Goal: Transaction & Acquisition: Purchase product/service

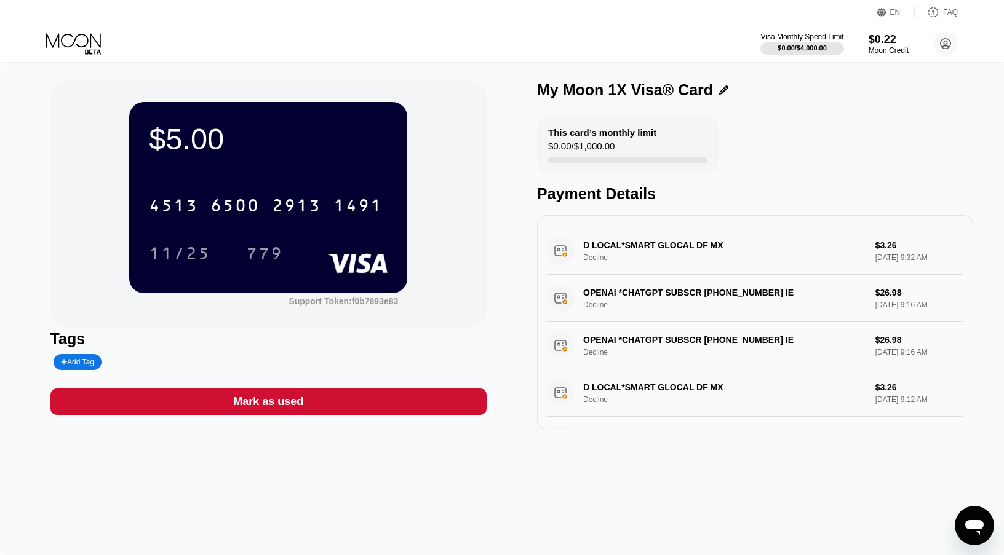
scroll to position [98, 0]
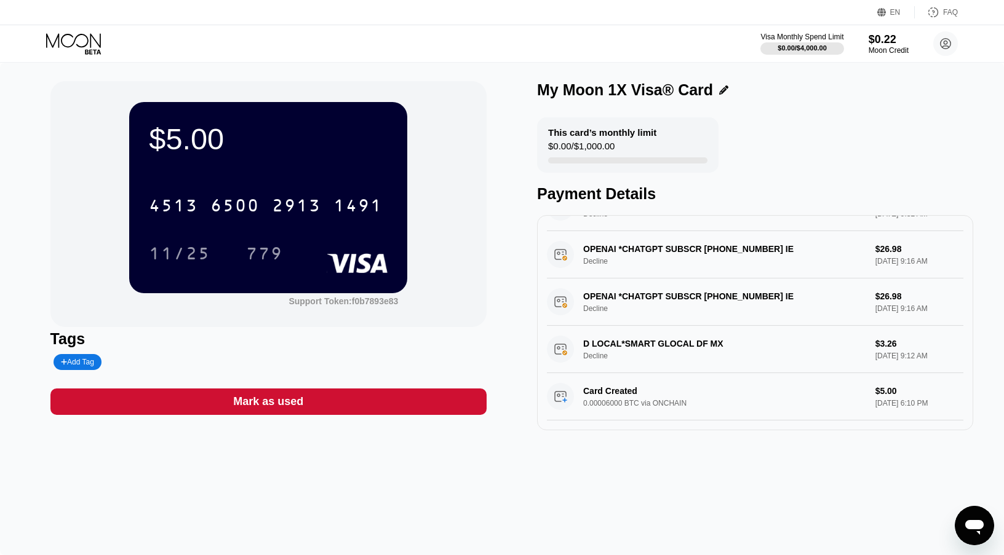
click at [529, 465] on div "$5.00 4513 6500 2913 1491 11/25 779 Support Token: f0b7893e83 Tags Add Tag Mark…" at bounding box center [502, 309] width 1004 height 493
click at [397, 395] on div "Mark as used" at bounding box center [268, 402] width 436 height 26
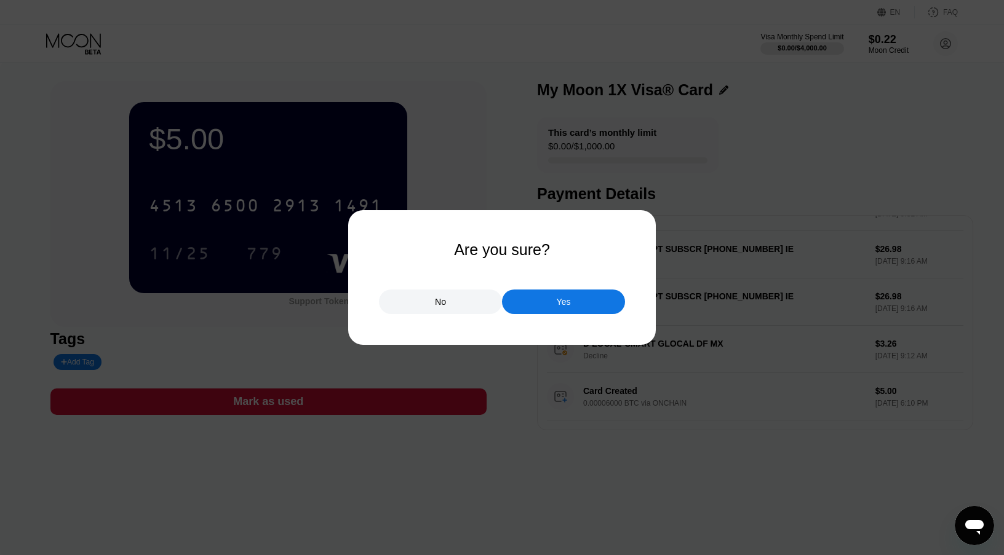
click at [425, 309] on div "No" at bounding box center [440, 302] width 123 height 25
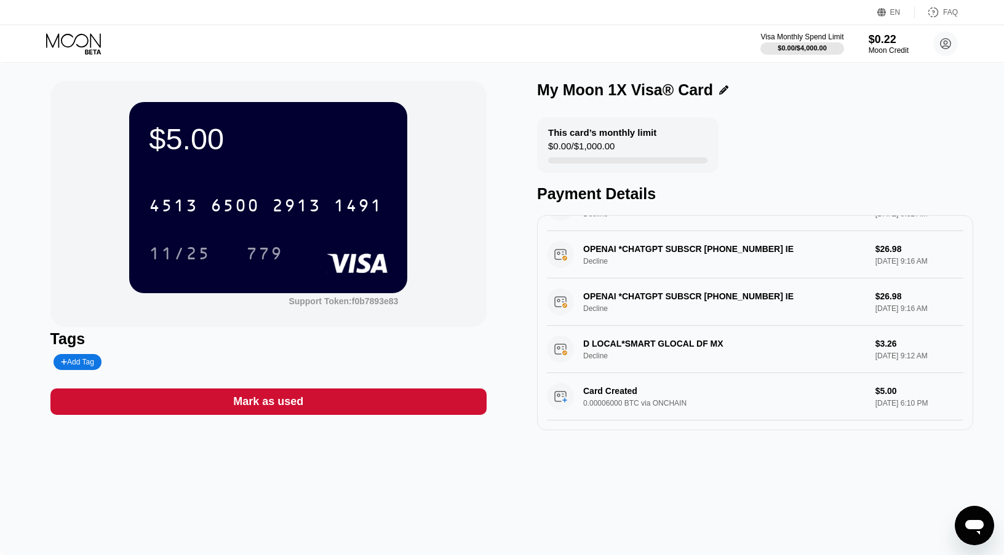
click at [344, 236] on div "[CREDIT_CARD_NUMBER] 11/25 779" at bounding box center [268, 217] width 239 height 73
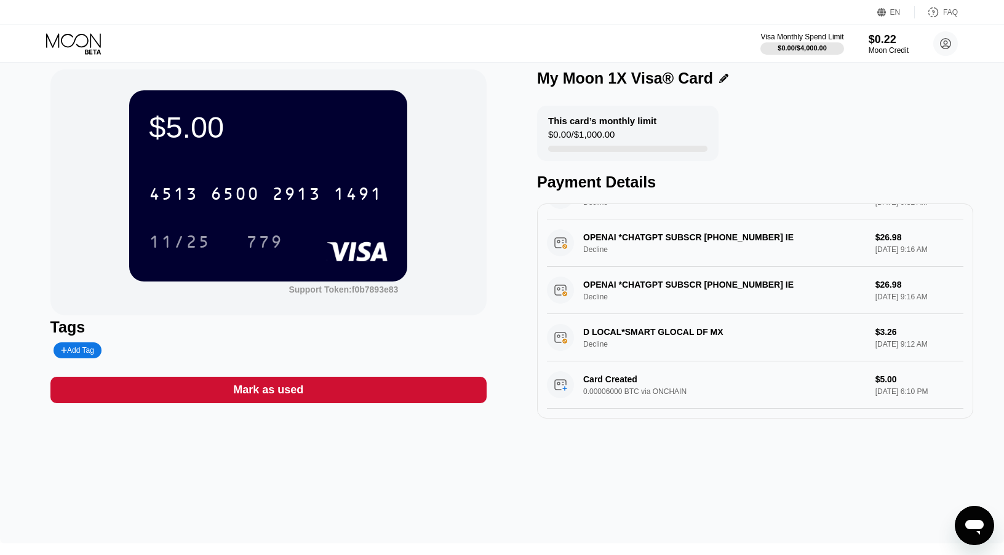
scroll to position [0, 0]
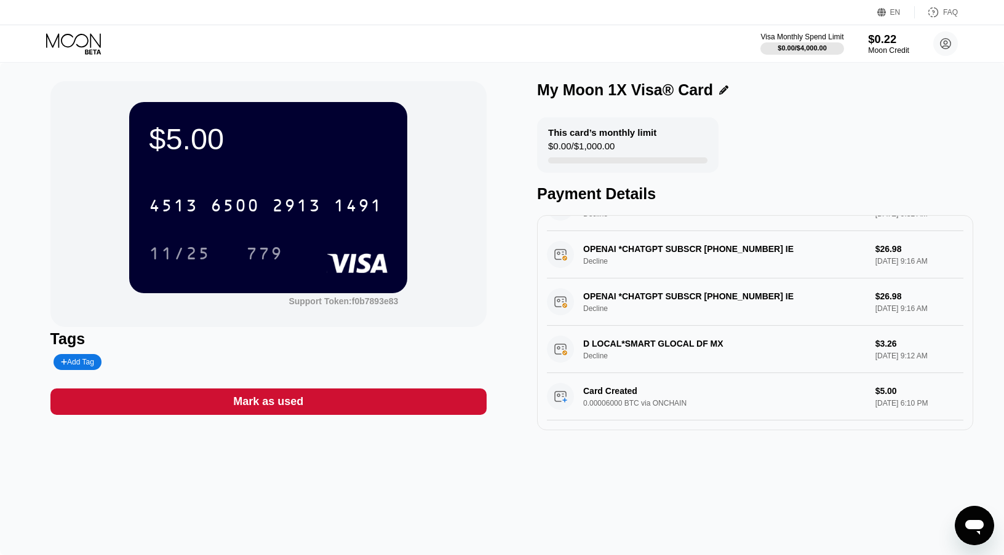
click at [895, 51] on div "Moon Credit" at bounding box center [888, 50] width 41 height 9
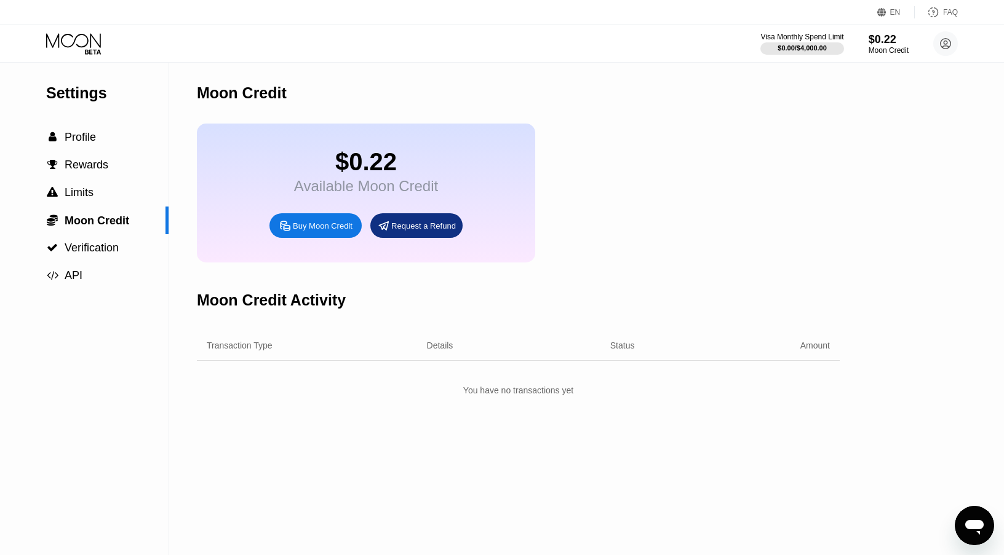
click at [311, 231] on div "Buy Moon Credit" at bounding box center [323, 226] width 60 height 10
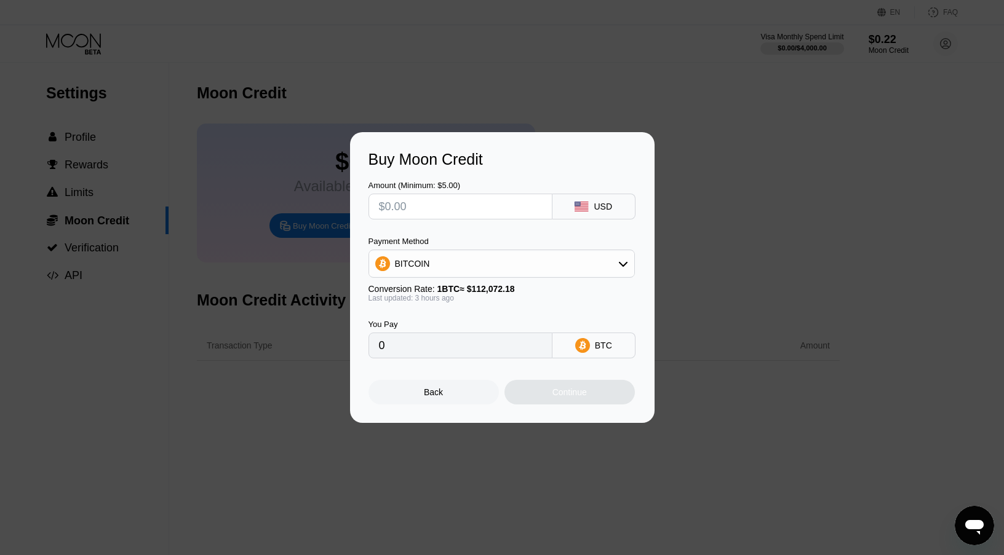
click at [440, 194] on input "text" at bounding box center [460, 206] width 163 height 25
click at [602, 351] on div "BTC" at bounding box center [603, 346] width 17 height 10
click at [593, 276] on div "BITCOIN" at bounding box center [501, 264] width 265 height 25
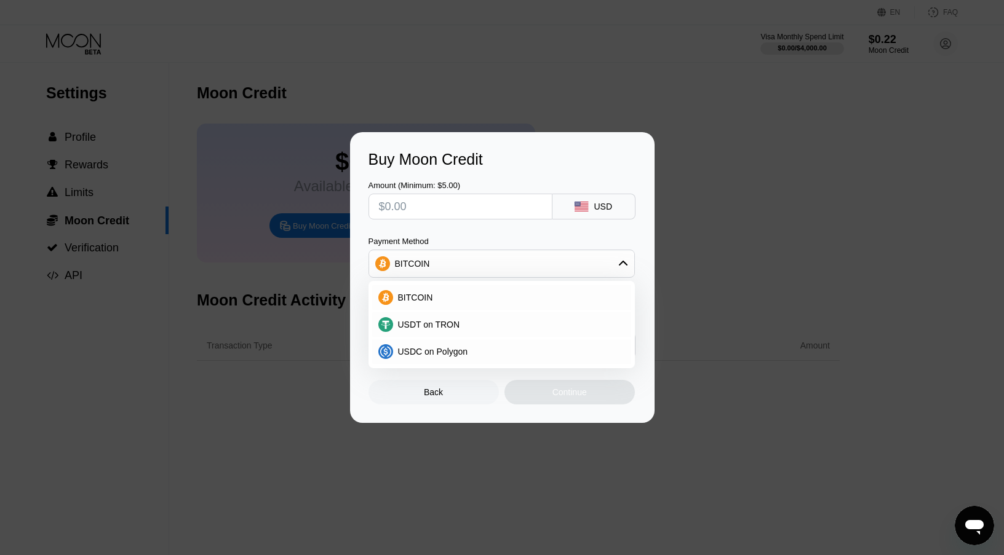
click at [541, 234] on div "Amount (Minimum: $5.00) USD Payment Method BITCOIN BITCOIN USDT on TRON USDC on…" at bounding box center [501, 263] width 267 height 190
click at [526, 215] on input "text" at bounding box center [460, 206] width 163 height 25
click at [548, 413] on div "Buy Moon Credit Amount (Minimum: $5.00) USD Payment Method BITCOIN BITCOIN USDT…" at bounding box center [502, 277] width 304 height 291
click at [360, 120] on div at bounding box center [502, 277] width 1004 height 555
click at [303, 58] on div at bounding box center [502, 277] width 1004 height 555
